Goal: Use online tool/utility: Utilize a website feature to perform a specific function

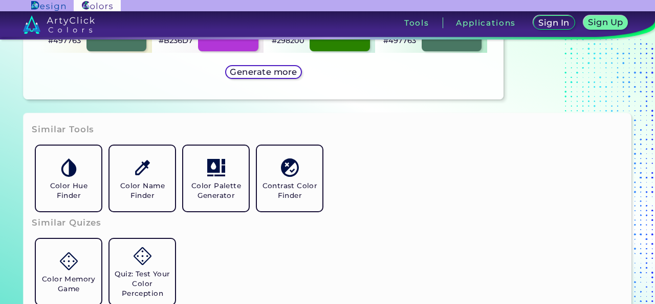
scroll to position [717, 0]
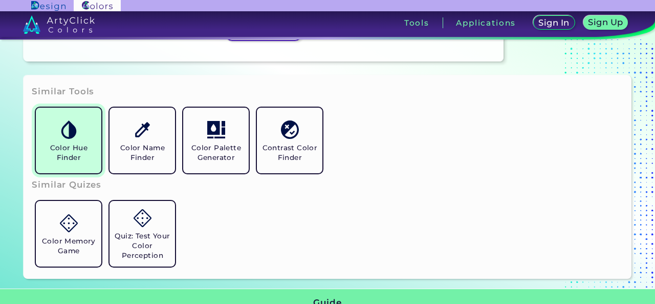
click at [70, 141] on link "Color Hue Finder" at bounding box center [69, 140] width 74 height 74
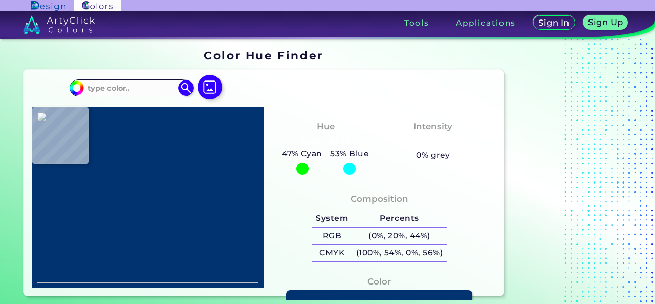
type input "#24875a"
type input "#24875A"
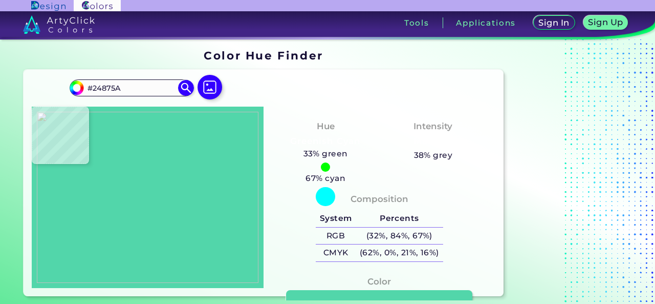
type input "#52d6aa"
type input "#52D6AA"
type input "#7fefd0"
type input "#7FEFD0"
type input "#329c91"
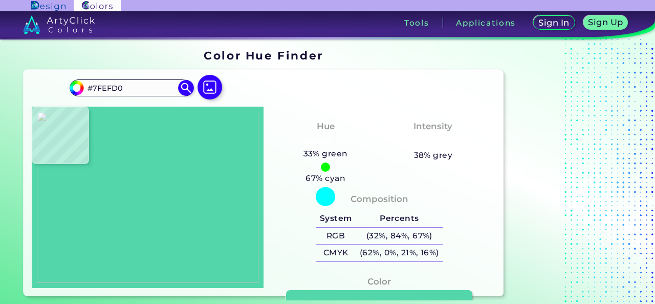
type input "#329C91"
type input "#277f7e"
type input "#277F7E"
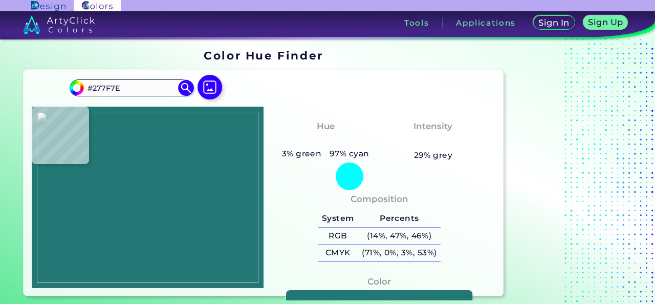
type input "#237875"
type input "#96b79f"
type input "#96B79F"
type input "#b2e1cd"
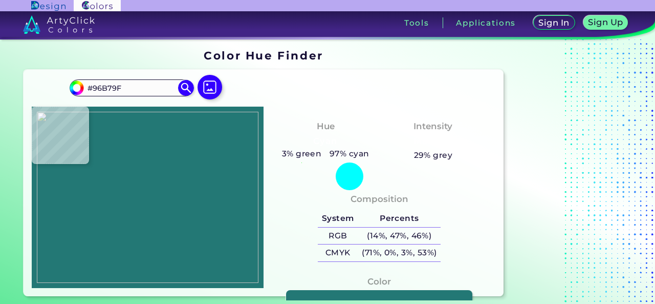
type input "#B2E1CD"
type input "#d3bea4"
type input "#D3BEA4"
type input "#ddd9b3"
type input "#DDD9B3"
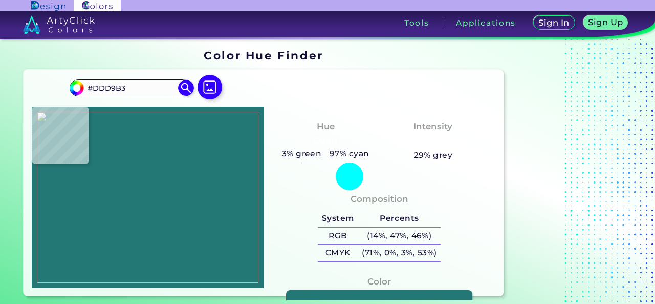
type input "#ddd9b5"
type input "#DDD9B5"
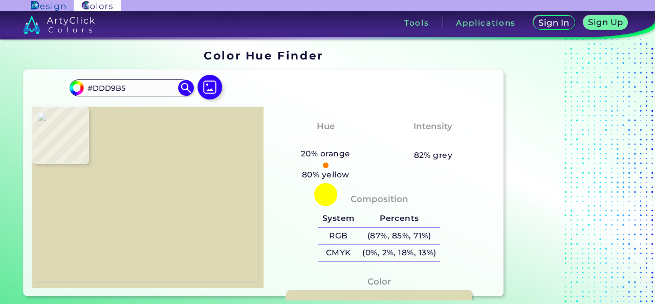
type input "#e2f0ea"
type input "#E2F0EA"
type input "#d8f0e6"
type input "#D8F0E6"
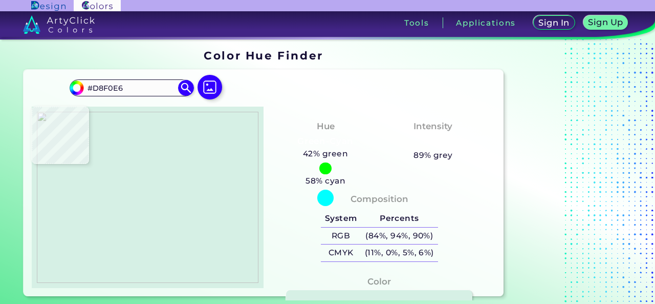
type input "#d6f0e5"
type input "#D6F0E5"
type input "#cff1e3"
type input "#CFF1E3"
type input "#f2f1f2"
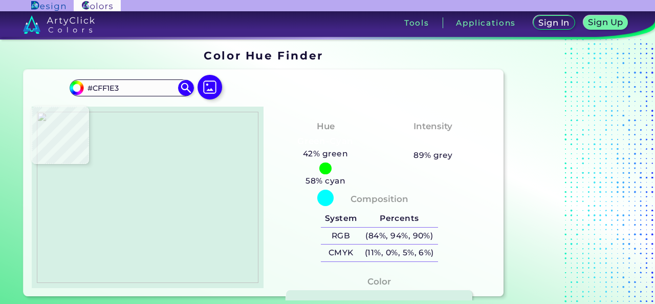
type input "#F2F1F2"
type input "#e2eee8"
type input "#E2EEE8"
type input "#bce7d4"
type input "#BCE7D4"
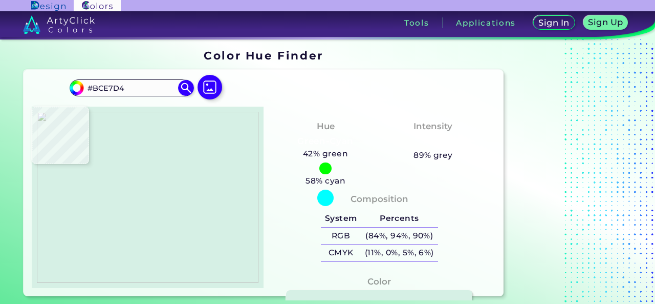
type input "#dbece1"
type input "#DBECE1"
type input "#eaf0ec"
type input "#EAF0EC"
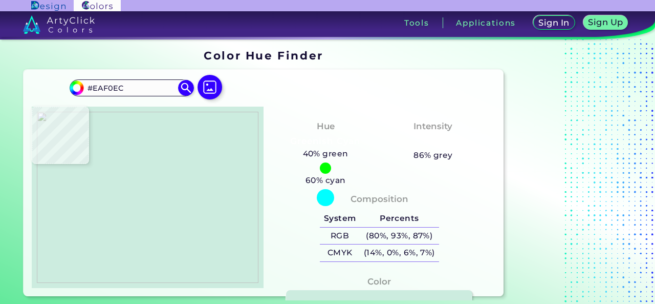
type input "#ccecdf"
type input "#CCECDF"
type input "#d6f0e5"
type input "#D6F0E5"
type input "#d9efe6"
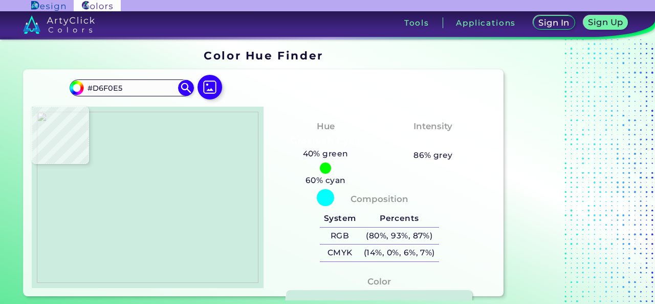
type input "#D9EFE6"
type input "#e2f0ea"
type input "#E2F0EA"
type input "#f1f2f2"
type input "#F1F2F2"
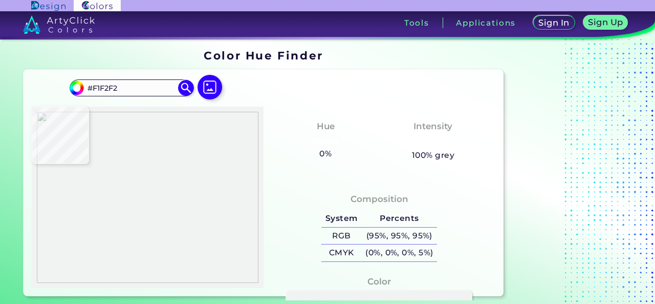
type input "#daf1e8"
type input "#DAF1E8"
type input "#4cccc1"
type input "#4CCCC1"
type input "#70e5b9"
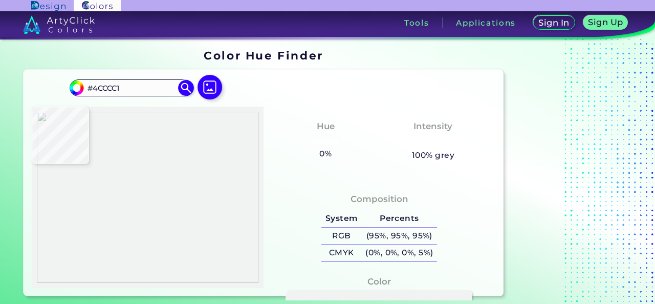
type input "#70E5B9"
type input "#64e0b1"
type input "#64E0B1"
type input "#d2f2e7"
type input "#D2F2E7"
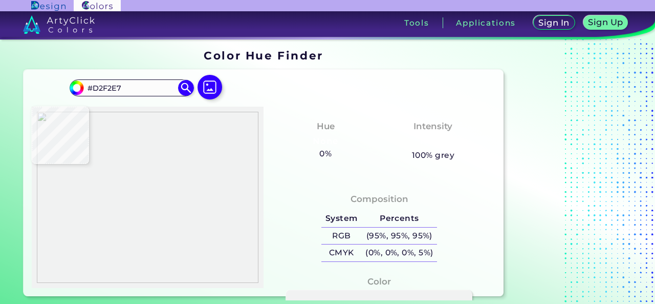
type input "#6ae1b9"
type input "#6AE1B9"
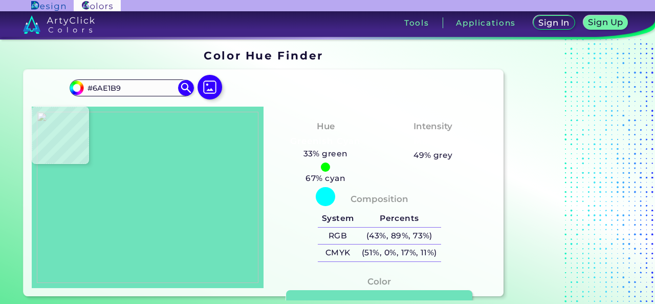
type input "#6ee2bb"
type input "#6EE2BB"
type input "#4acdc2"
type input "#4ACDC2"
type input "#86eccb"
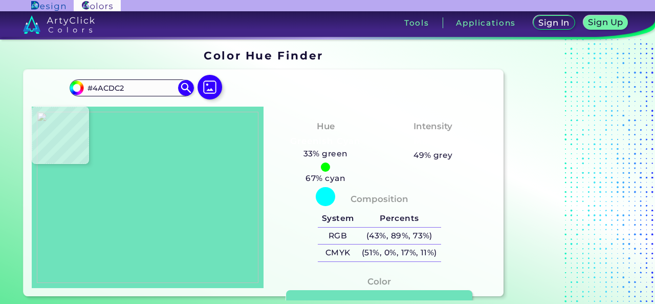
type input "#86ECCB"
type input "#54cfc8"
type input "#54CFC8"
type input "#8aebc9"
type input "#8AEBC9"
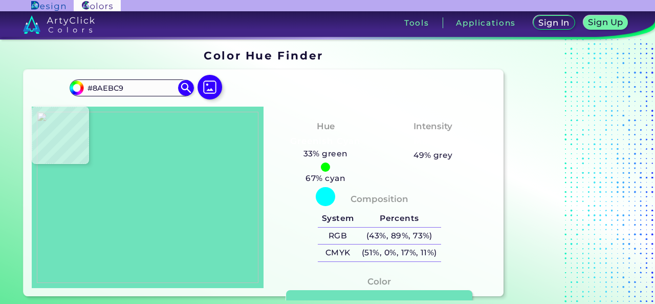
type input "#74e7c0"
type input "#74E7C0"
type input "#77e7c1"
type input "#77E7C1"
type input "#40cca3"
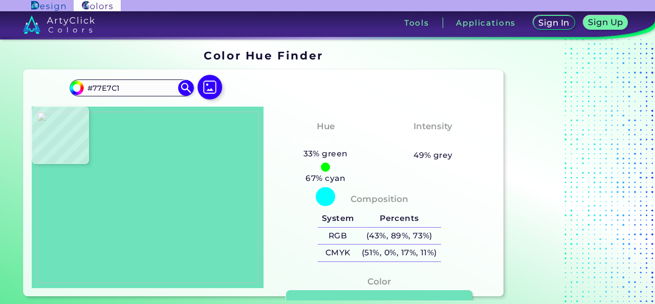
type input "#40CCA3"
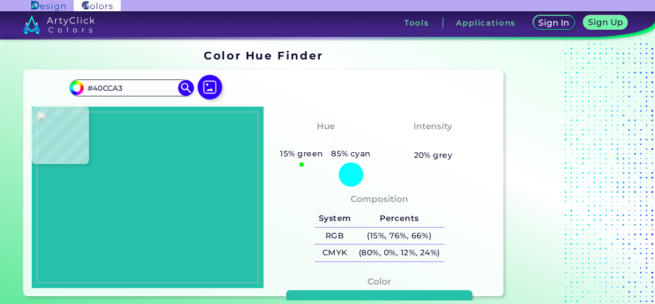
type input "#26c1a9"
type input "#26C1A9"
type input "#51d8a9"
type input "#51D8A9"
type input "#55debe"
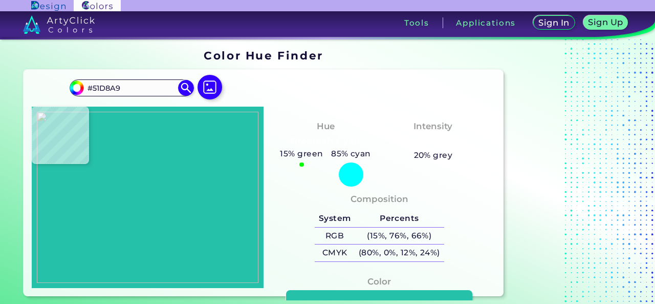
type input "#55DEBE"
type input "#41ca9a"
type input "#41CA9A"
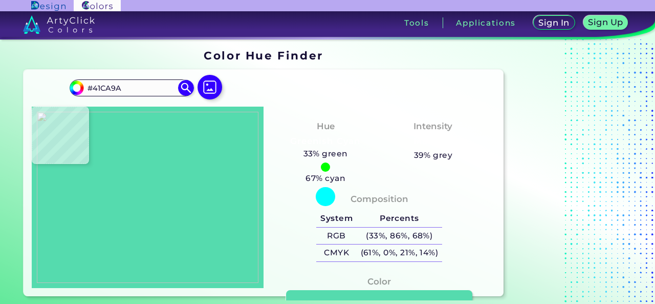
type input "#55dbae"
type input "#55DBAE"
type input "#4dd5a7"
type input "#4DD5A7"
type input "#5adbb0"
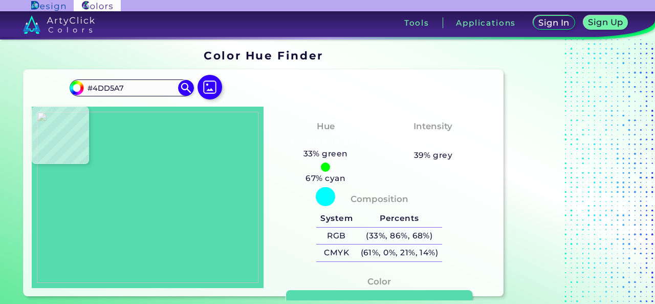
type input "#5ADBB0"
type input "#7be9c4"
type input "#7BE9C4"
type input "#70e3bc"
type input "#70E3BC"
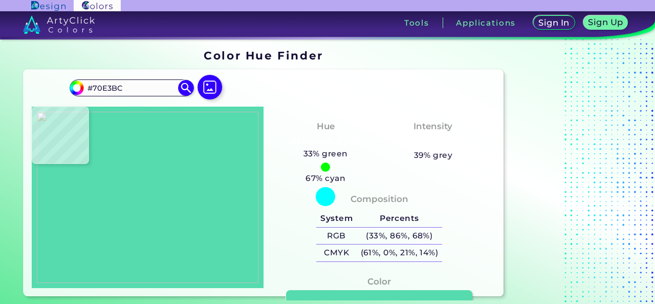
type input "#6ae1b9"
type input "#6AE1B9"
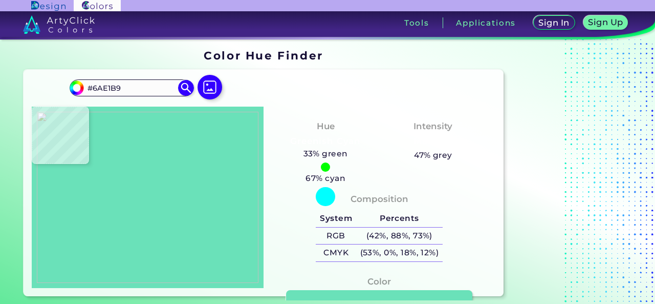
type input "#6de4ba"
type input "#6DE4BA"
type input "#71e5bc"
type input "#71E5BC"
type input "#7ae8c3"
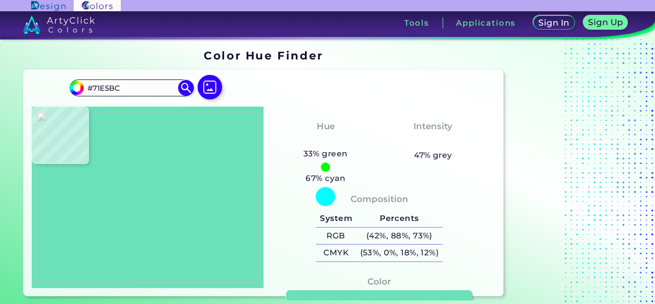
type input "#7AE8C3"
type input "#7ae8c5"
type input "#7AE8C5"
type input "#74e7bd"
type input "#74E7BD"
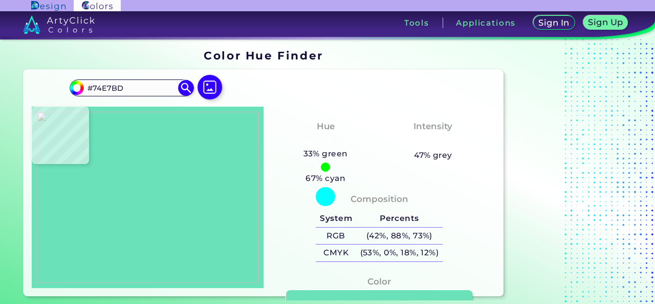
type input "#5ee0b6"
type input "#5EE0B6"
type input "#51d9aa"
type input "#51D9AA"
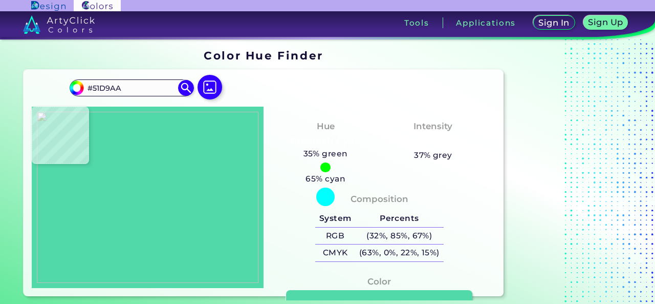
type input "#23bfb4"
type input "#23BFB4"
type input "#58ddab"
type input "#58DDAB"
type input "#24c1b1"
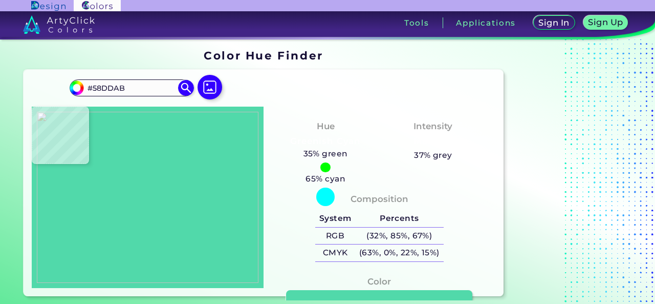
type input "#24C1B1"
type input "#29c4b3"
type input "#29C4B3"
type input "#5ae0af"
type input "#5AE0AF"
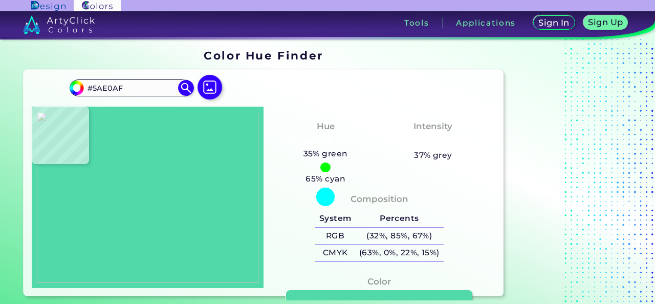
type input "#58e1be"
type input "#58E1BE"
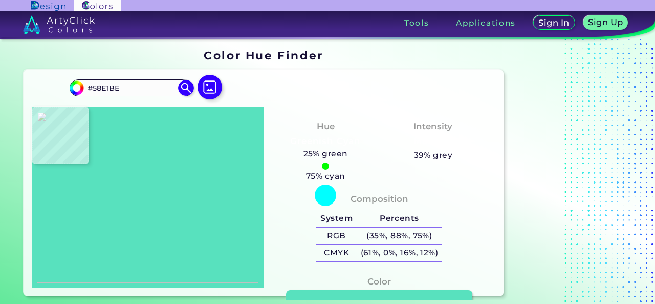
type input "#28c1ae"
type input "#28C1AE"
type input "#5ddeab"
type input "#5DDEAB"
type input "#29c4b3"
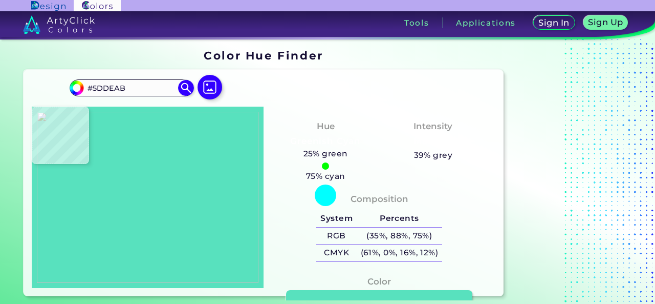
type input "#29C4B3"
type input "#5fddb4"
type input "#5FDDB4"
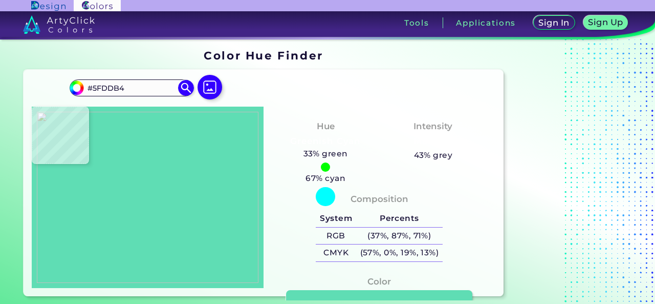
type input "#1eb8ac"
type input "#1EB8AC"
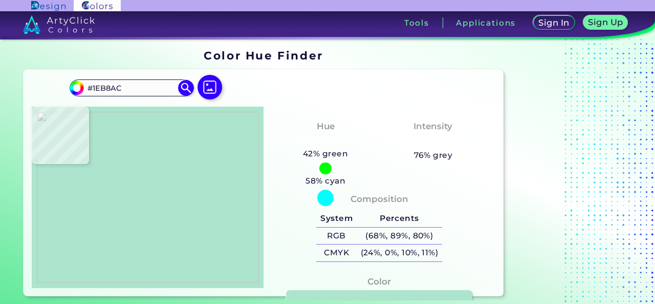
type input "#ade4cd"
type input "#ADE4CD"
type input "#257a77"
type input "#257A77"
type input "#227774"
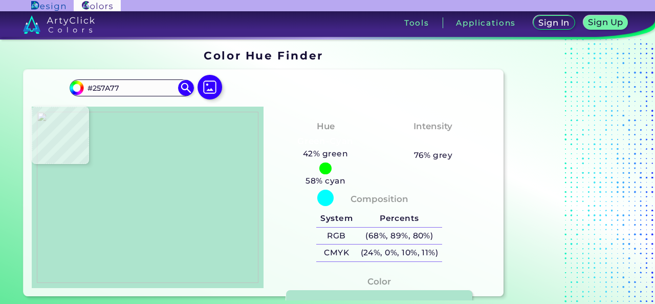
type input "#227774"
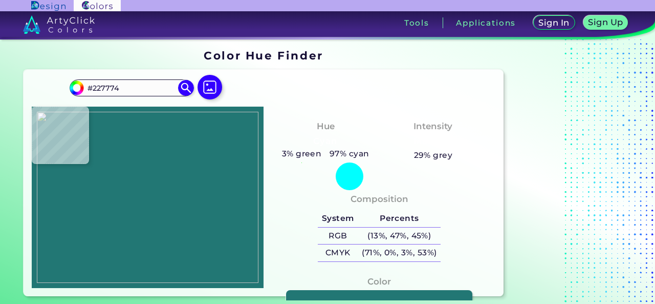
type input "#217673"
type input "#267b78"
type input "#267B78"
type input "#227774"
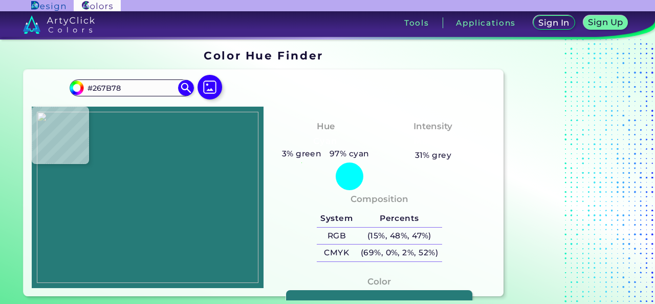
type input "#227774"
type input "#207572"
type input "#1e7370"
type input "#1E7370"
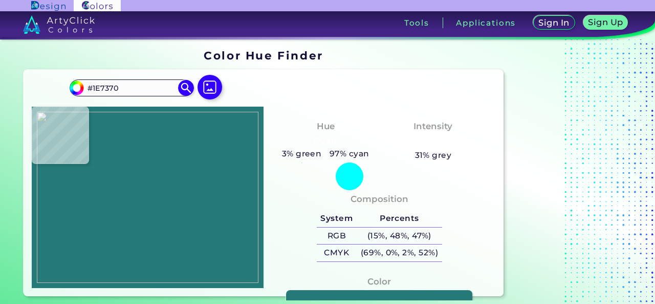
type input "#1f7471"
type input "#1F7471"
type input "#207572"
type input "#217673"
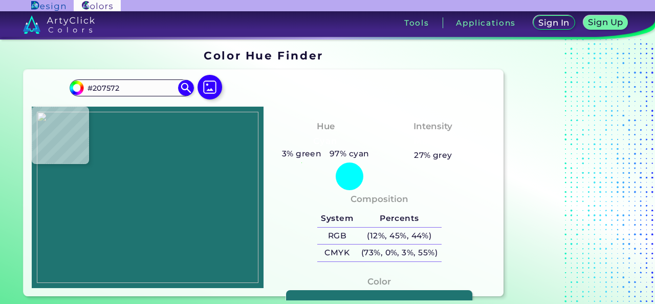
type input "#217673"
type input "#227774"
type input "#237875"
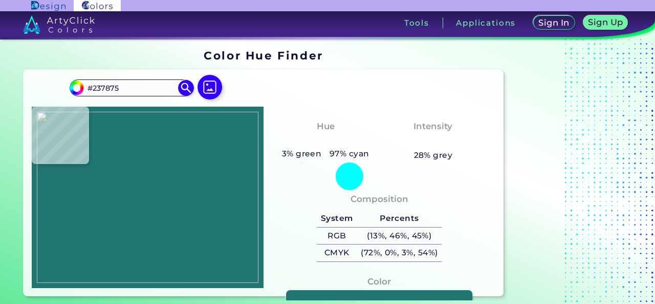
type input "#267b78"
type input "#267B78"
type input "#277c79"
type input "#277C79"
type input "#267c78"
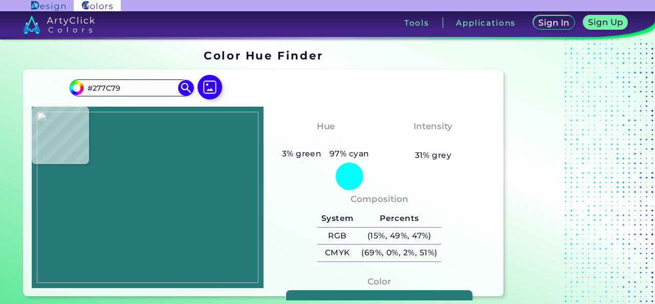
type input "#267C78"
type input "#257b79"
type input "#257B79"
type input "#2a8778"
type input "#2A8778"
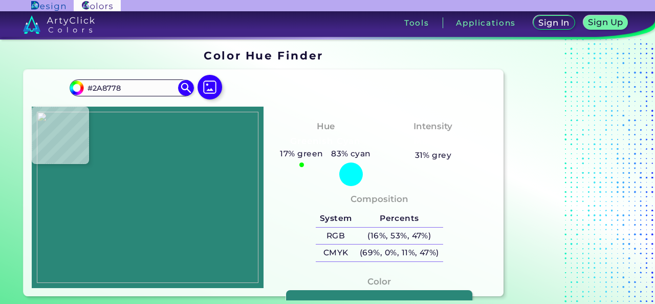
type input "#277d7a"
type input "#277D7A"
type input "#277f7e"
type input "#277F7E"
type input "#2c807b"
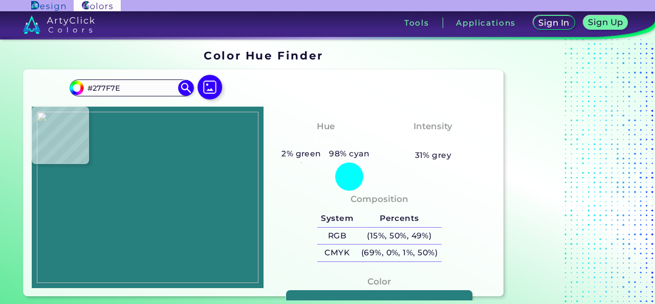
type input "#2C807B"
type input "#2a807e"
type input "#2A807E"
type input "#6ed6bd"
type input "#6ED6BD"
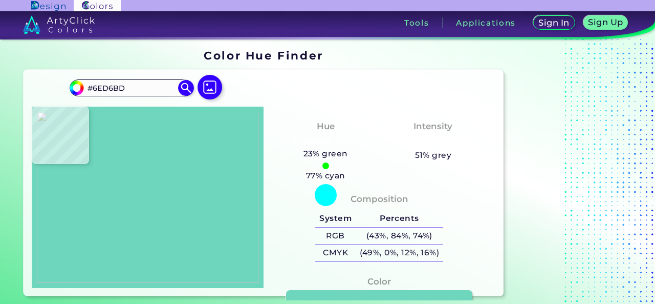
type input "#56dac5"
type input "#56DAC5"
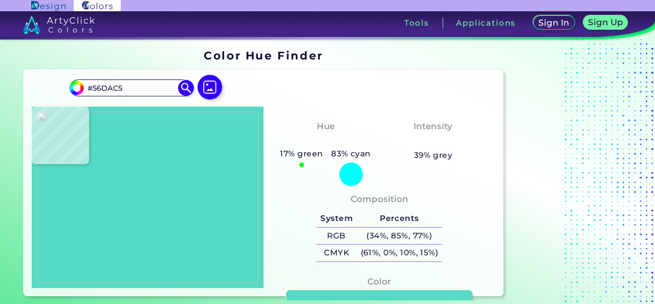
click at [114, 185] on img at bounding box center [148, 198] width 222 height 172
